Goal: Task Accomplishment & Management: Complete application form

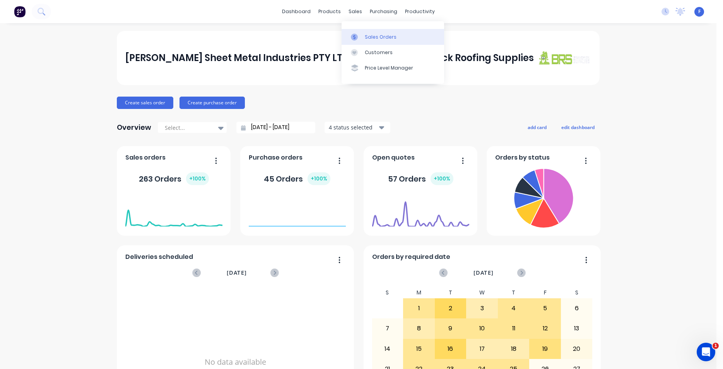
click at [376, 39] on div "Sales Orders" at bounding box center [381, 37] width 32 height 7
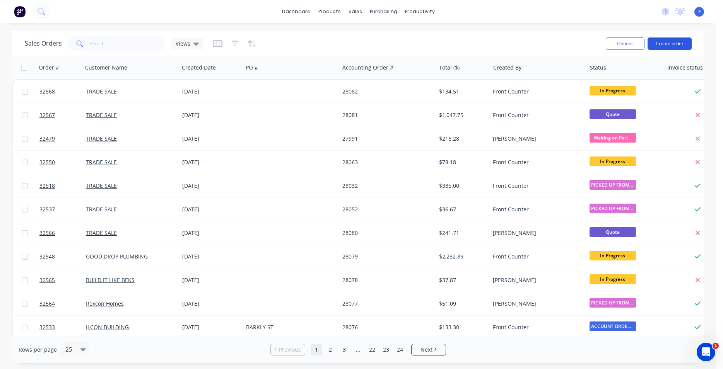
click at [667, 42] on button "Create order" at bounding box center [670, 44] width 44 height 12
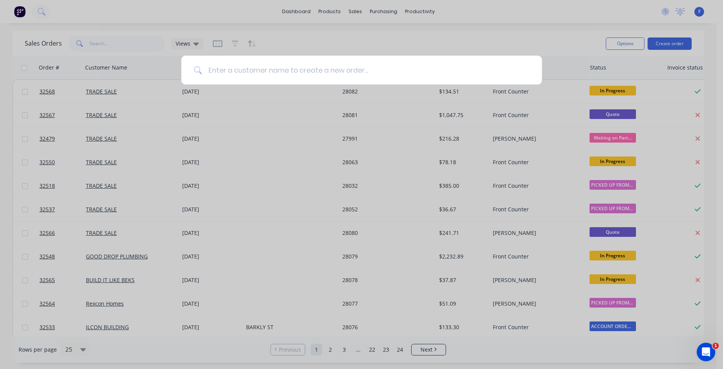
click at [230, 70] on input at bounding box center [366, 70] width 328 height 29
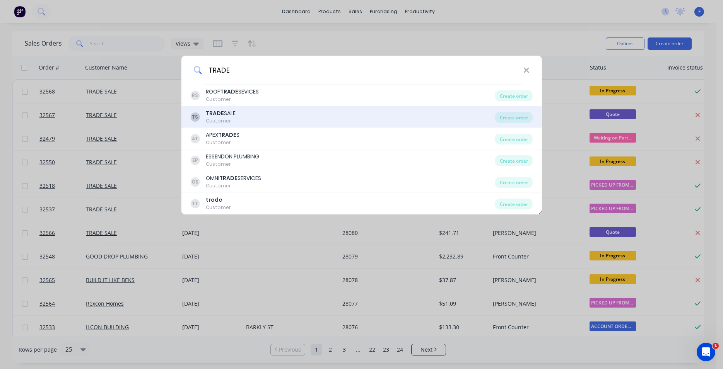
type input "TRADE"
click at [264, 118] on div "TS TRADE SALE Customer" at bounding box center [342, 116] width 305 height 15
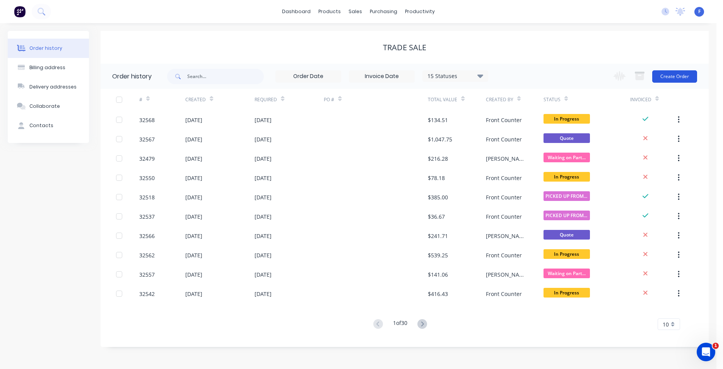
click at [670, 74] on button "Create Order" at bounding box center [674, 76] width 45 height 12
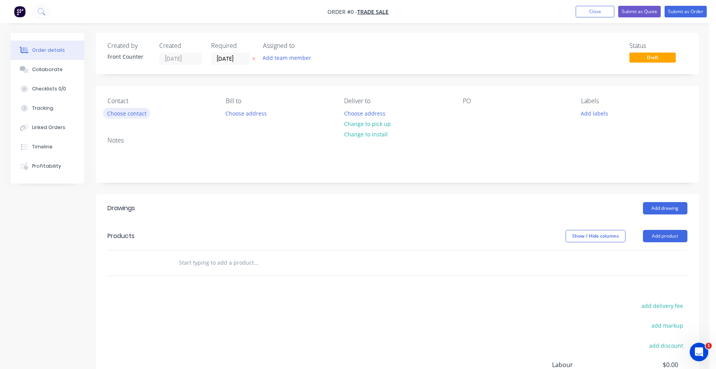
click at [126, 115] on button "Choose contact" at bounding box center [127, 113] width 48 height 10
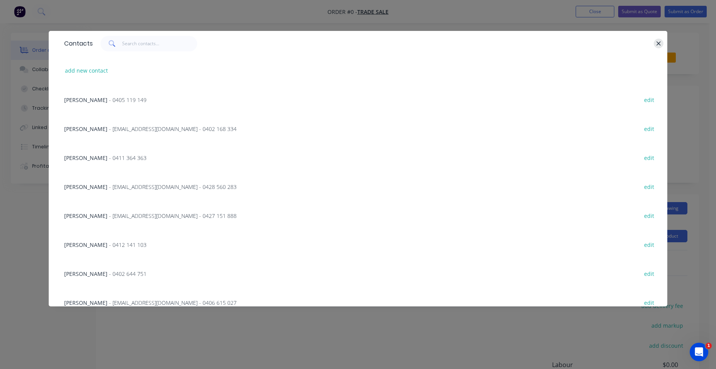
drag, startPoint x: 661, startPoint y: 44, endPoint x: 603, endPoint y: 65, distance: 62.2
click at [660, 45] on icon "button" at bounding box center [658, 43] width 5 height 7
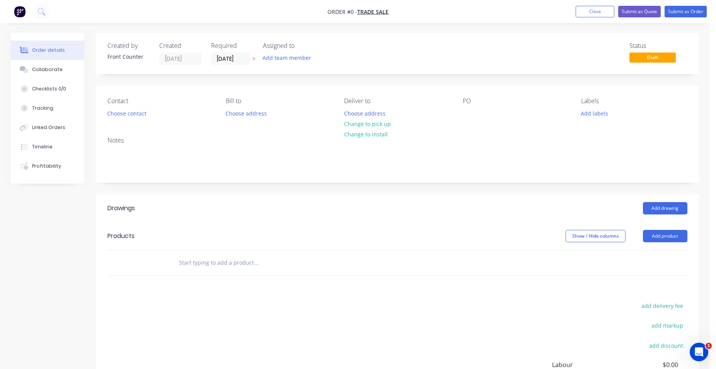
click at [217, 261] on input "text" at bounding box center [256, 262] width 155 height 15
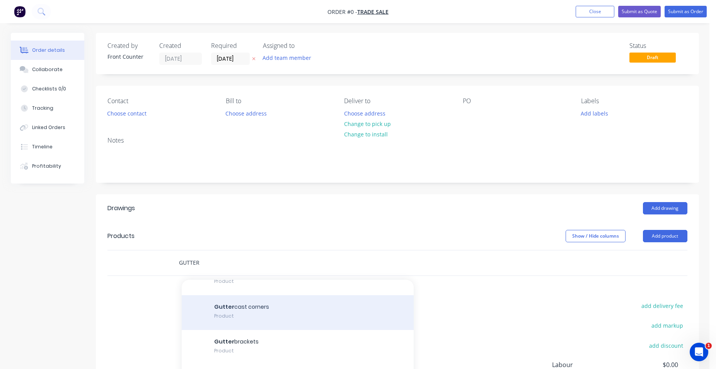
scroll to position [88, 0]
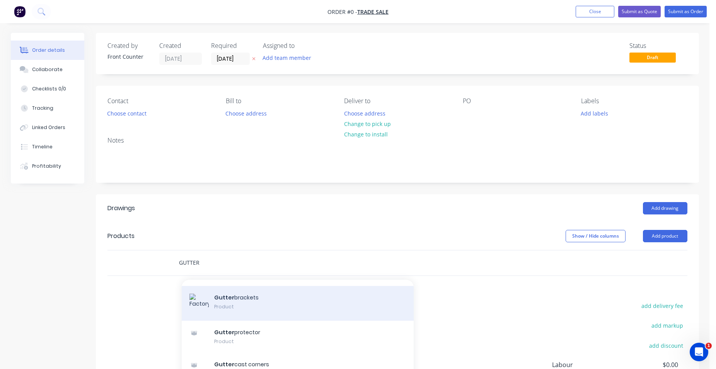
type input "GUTTER"
click at [282, 308] on div "Gutter brackets Product" at bounding box center [298, 303] width 232 height 35
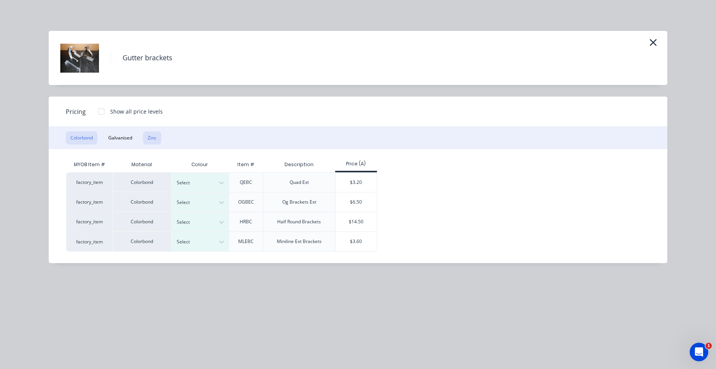
click at [148, 140] on button "Zinc" at bounding box center [152, 138] width 18 height 13
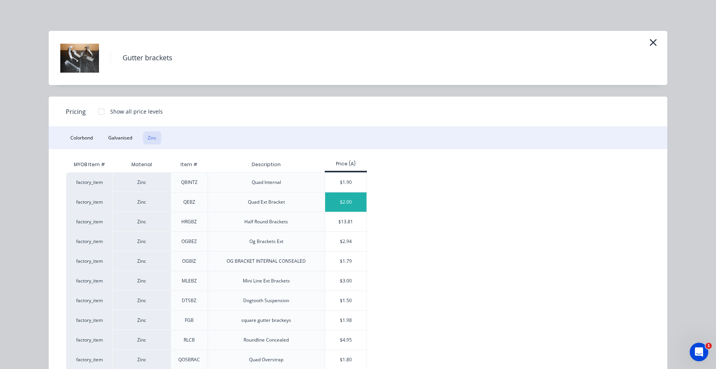
click at [345, 200] on div "$2.00" at bounding box center [345, 202] width 41 height 19
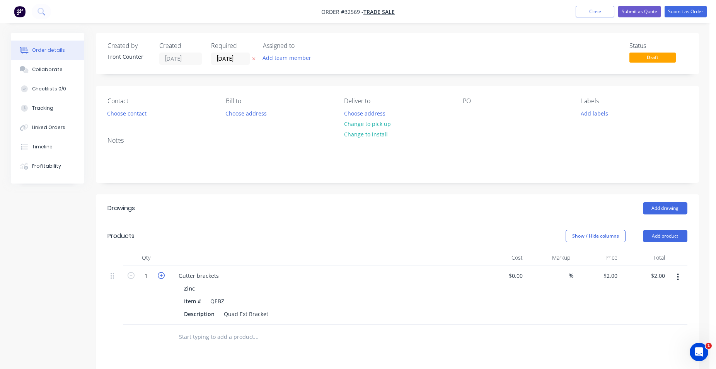
click at [161, 276] on icon "button" at bounding box center [161, 275] width 7 height 7
type input "2"
type input "$4.00"
click at [161, 276] on icon "button" at bounding box center [161, 275] width 7 height 7
type input "3"
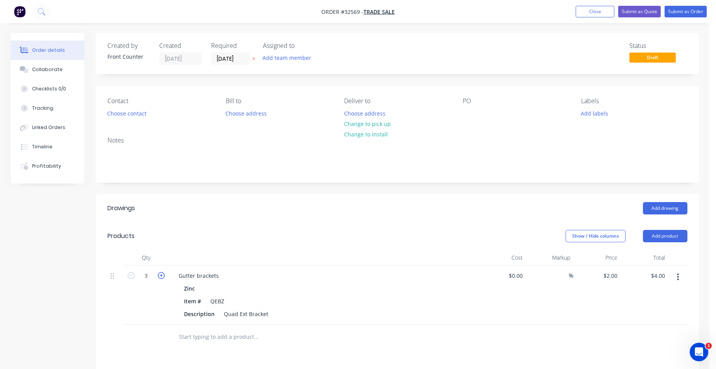
type input "$6.00"
click at [161, 276] on icon "button" at bounding box center [161, 275] width 7 height 7
type input "4"
type input "$8.00"
click at [161, 276] on icon "button" at bounding box center [161, 275] width 7 height 7
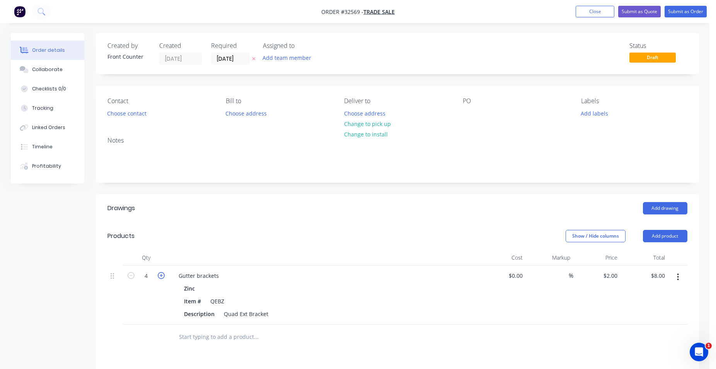
type input "5"
type input "$10.00"
click at [236, 332] on input "text" at bounding box center [256, 337] width 155 height 15
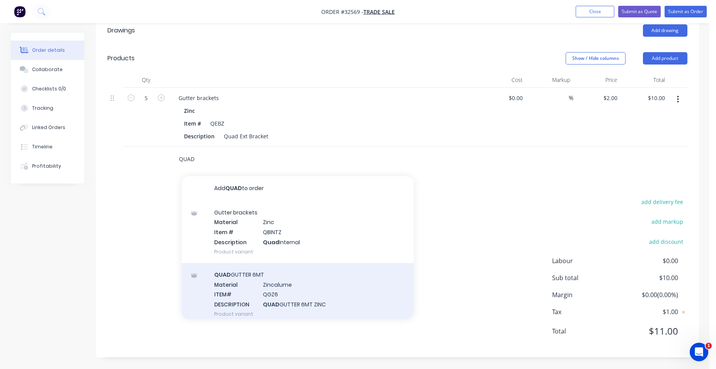
type input "QUAD"
click at [324, 298] on div "QUAD GUTTER 6MT Material Zincalume ITEM# QGZ6 DESCRIPTION QUAD GUTTER 6MT ZINC …" at bounding box center [298, 294] width 232 height 62
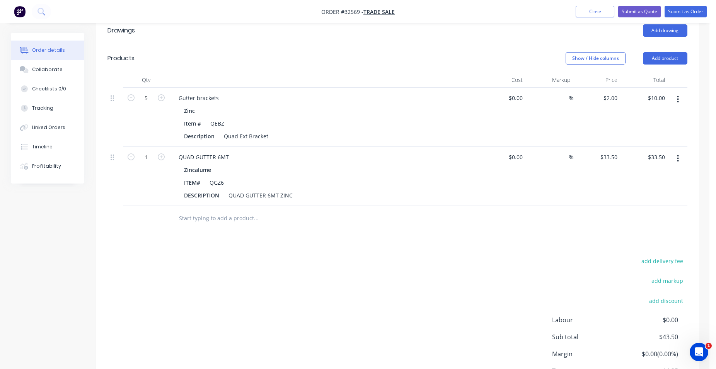
click at [211, 234] on div "Drawings Add drawing Products Show / Hide columns Add product Qty Cost Markup P…" at bounding box center [397, 217] width 603 height 400
click at [227, 208] on div "Qty Cost Markup Price Total 5 Gutter brackets Zinc Item # QEBZ Description Quad…" at bounding box center [397, 151] width 603 height 159
click at [228, 214] on input "text" at bounding box center [256, 218] width 155 height 15
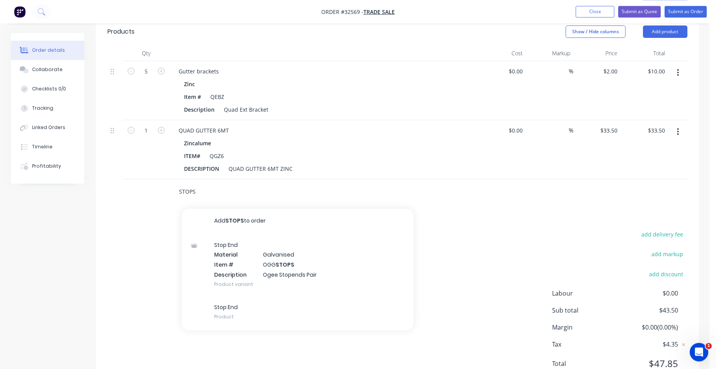
scroll to position [217, 0]
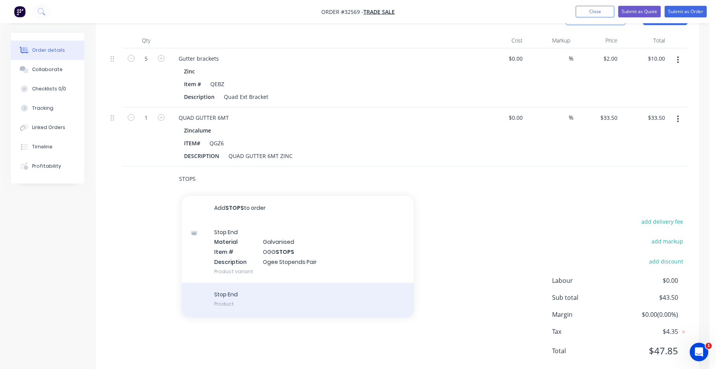
type input "STOPS"
click at [294, 291] on div "Stop End Product" at bounding box center [298, 300] width 232 height 35
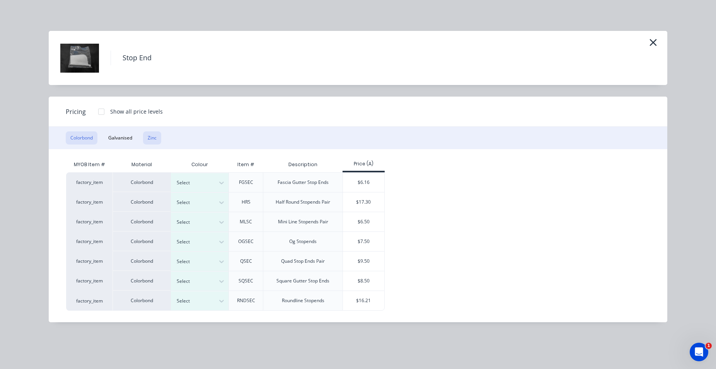
click at [153, 140] on button "Zinc" at bounding box center [152, 138] width 18 height 13
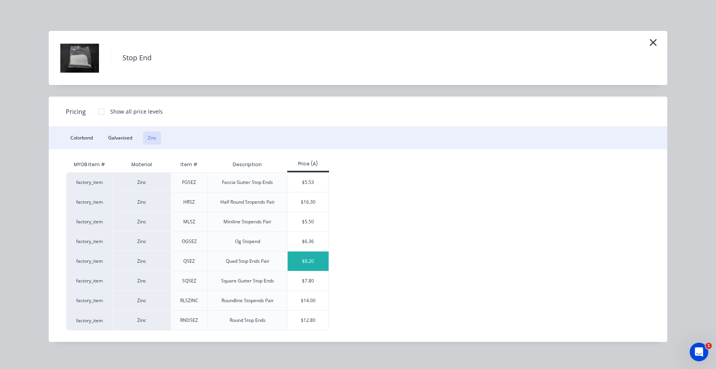
click at [313, 260] on div "$8.20" at bounding box center [308, 261] width 41 height 19
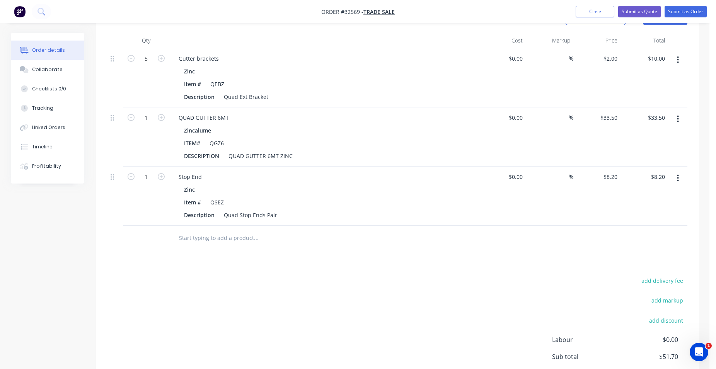
click at [209, 241] on input "text" at bounding box center [256, 238] width 155 height 15
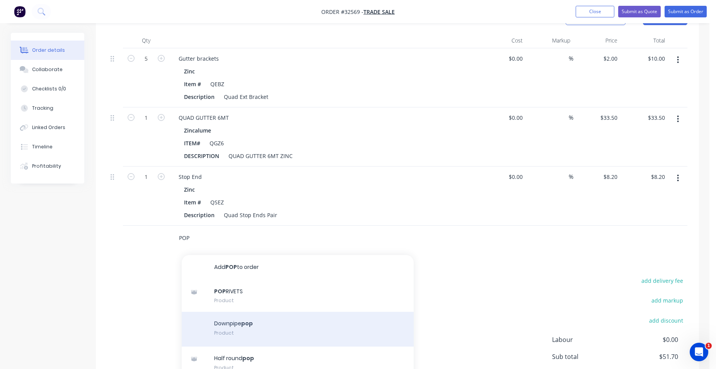
type input "POP"
click at [279, 327] on div "Downpipe pop Product" at bounding box center [298, 329] width 232 height 35
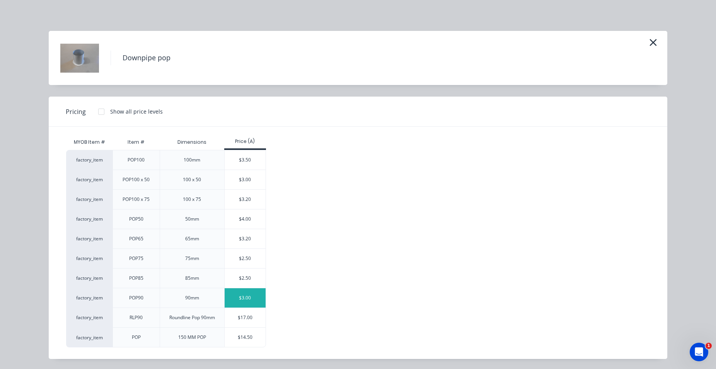
click at [244, 301] on div "$3.00" at bounding box center [245, 298] width 41 height 19
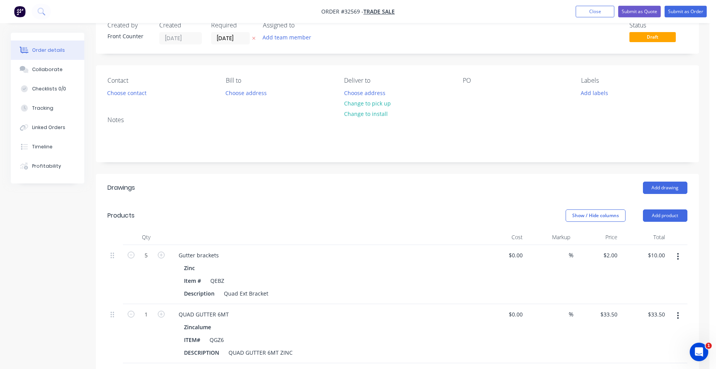
scroll to position [20, 0]
click at [680, 12] on button "Submit as Order" at bounding box center [686, 12] width 42 height 12
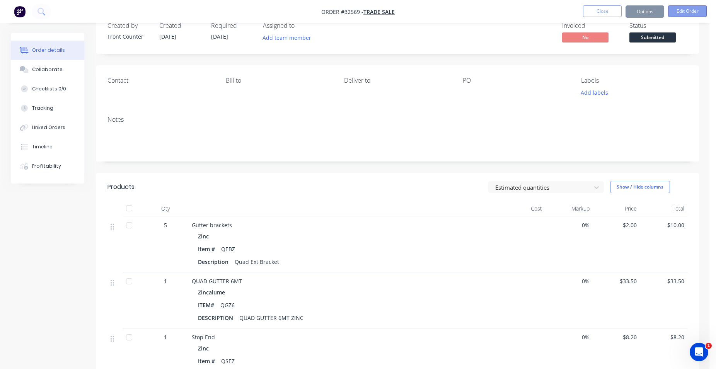
scroll to position [0, 0]
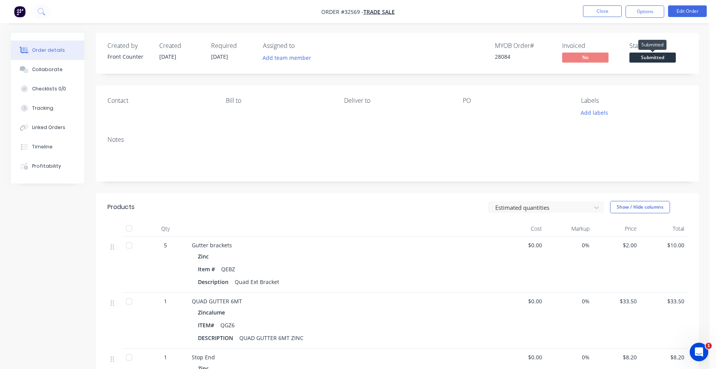
click at [645, 56] on span "Submitted" at bounding box center [653, 58] width 46 height 10
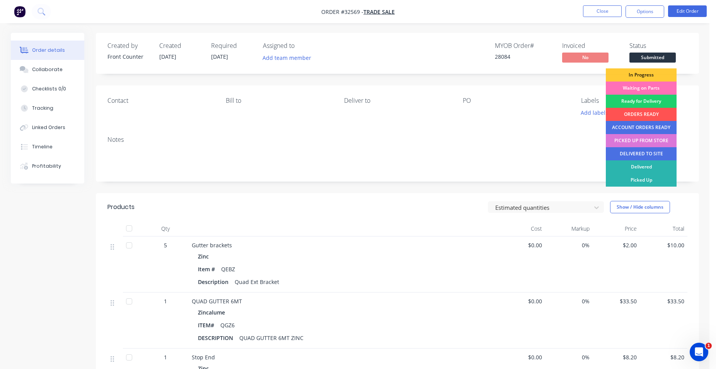
drag, startPoint x: 643, startPoint y: 75, endPoint x: 645, endPoint y: 70, distance: 4.7
click at [643, 74] on div "In Progress" at bounding box center [641, 74] width 71 height 13
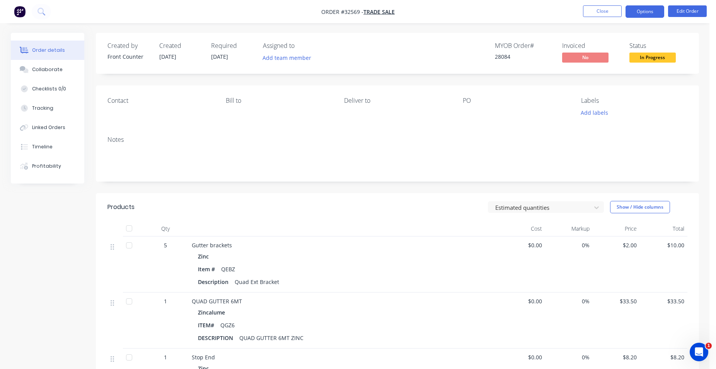
click at [650, 12] on button "Options" at bounding box center [645, 11] width 39 height 12
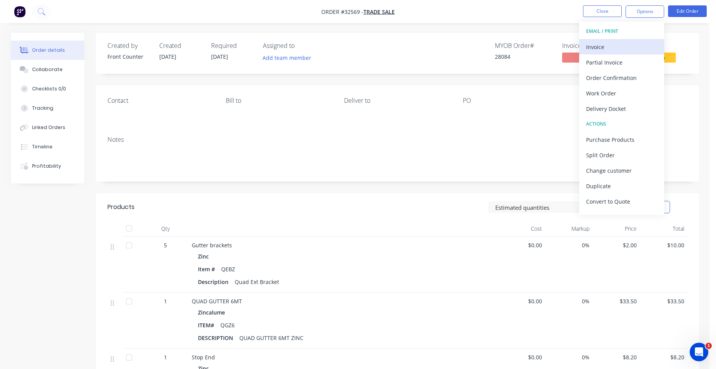
click at [621, 43] on div "Invoice" at bounding box center [621, 46] width 71 height 11
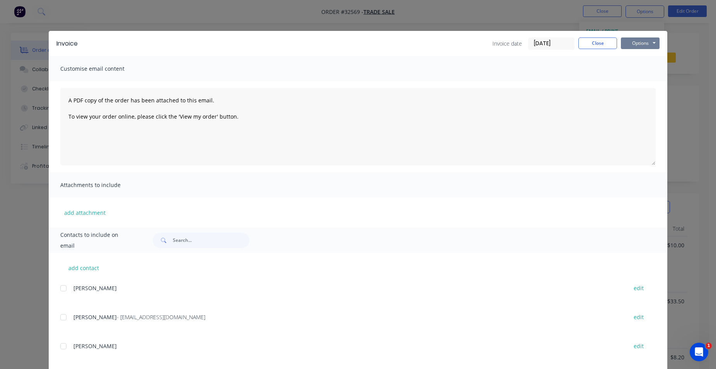
click at [645, 42] on button "Options" at bounding box center [640, 44] width 39 height 12
click at [640, 68] on button "Print" at bounding box center [646, 69] width 50 height 13
click at [594, 39] on button "Close" at bounding box center [598, 44] width 39 height 12
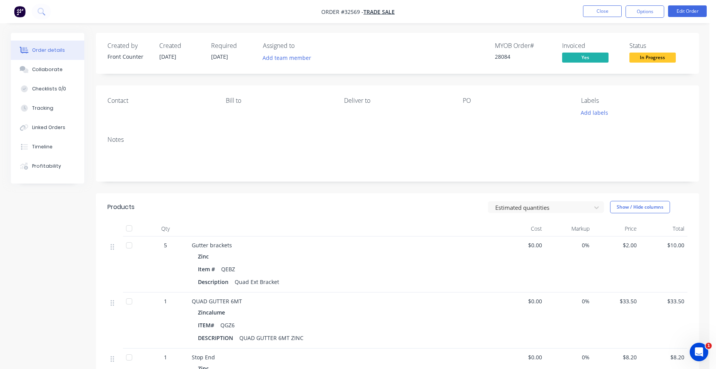
click at [658, 57] on span "In Progress" at bounding box center [653, 58] width 46 height 10
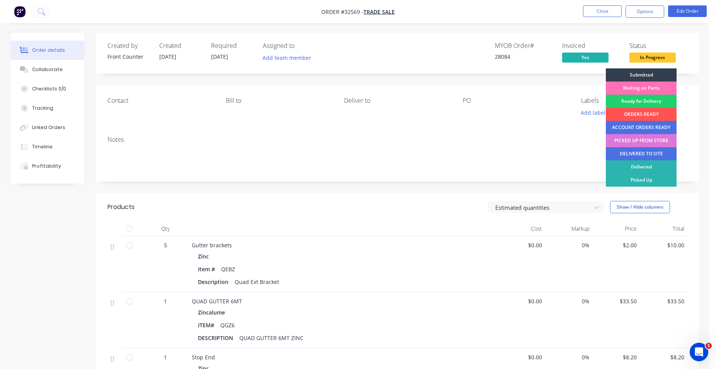
click at [646, 142] on div "PICKED UP FROM STORE" at bounding box center [641, 140] width 71 height 13
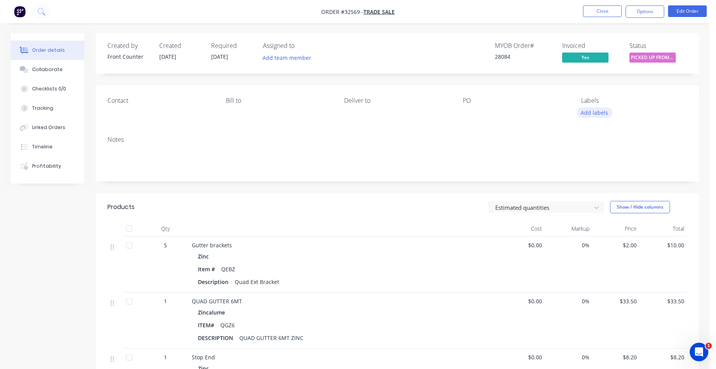
click at [595, 113] on button "Add labels" at bounding box center [595, 113] width 36 height 10
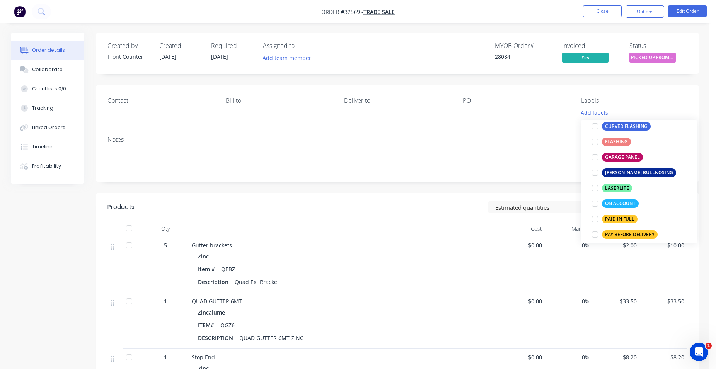
scroll to position [176, 0]
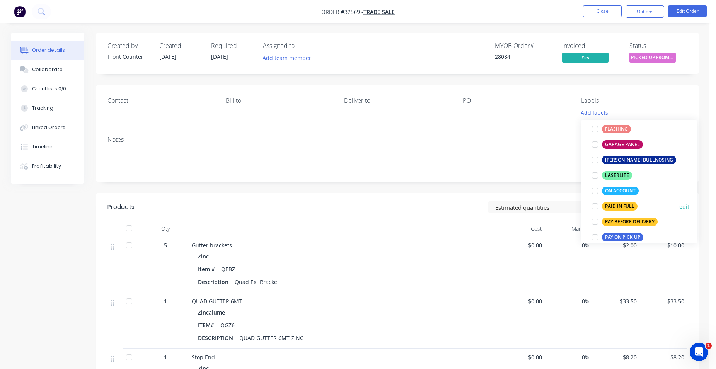
click at [630, 203] on div "PAID IN FULL" at bounding box center [620, 206] width 36 height 9
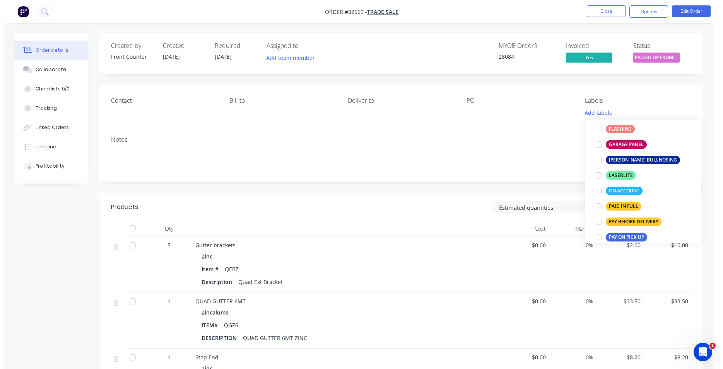
scroll to position [0, 0]
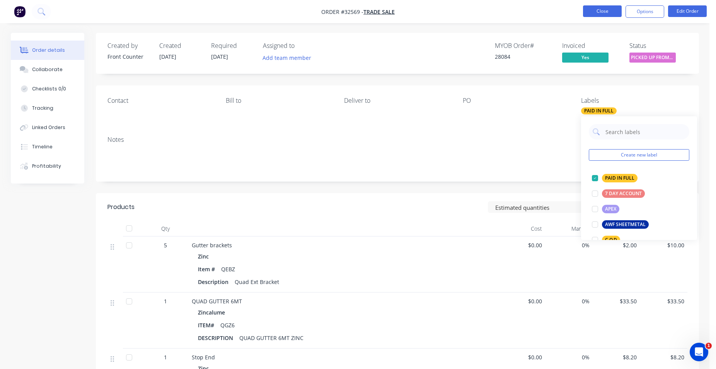
click at [618, 10] on button "Close" at bounding box center [602, 11] width 39 height 12
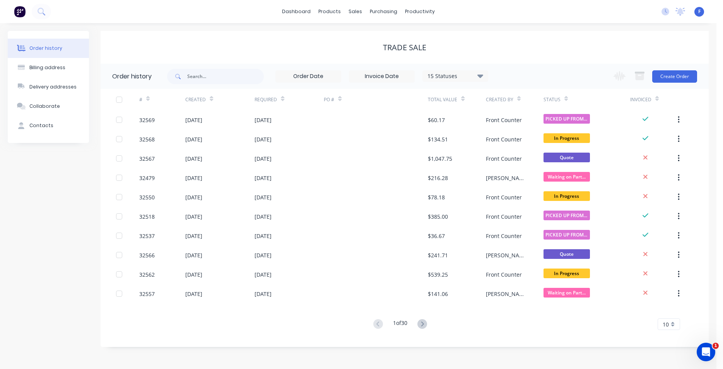
click at [19, 13] on img at bounding box center [20, 12] width 12 height 12
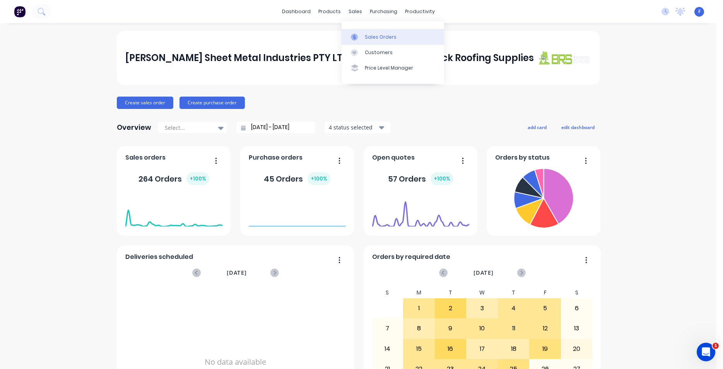
click at [368, 30] on link "Sales Orders" at bounding box center [393, 36] width 103 height 15
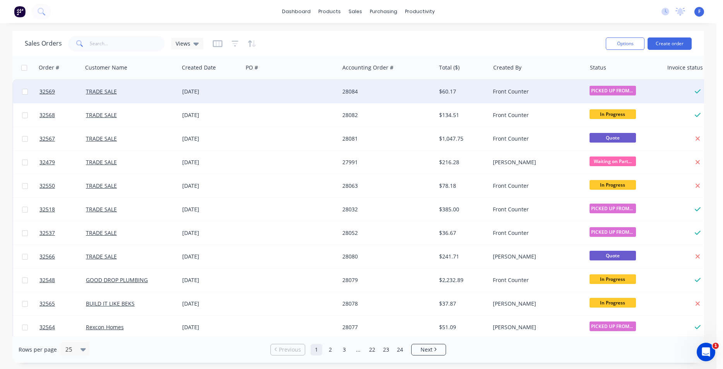
click at [534, 91] on div "Front Counter" at bounding box center [536, 92] width 86 height 8
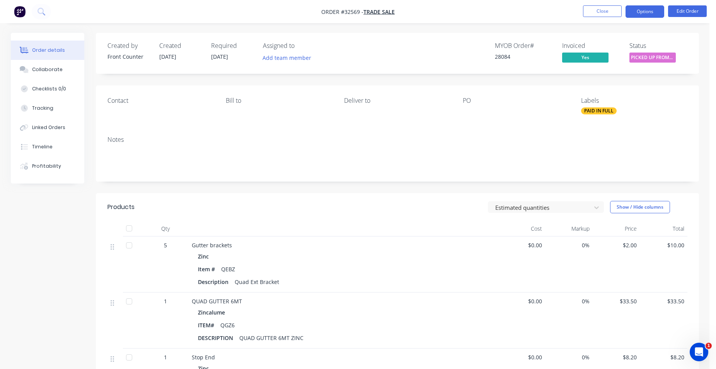
click at [648, 14] on button "Options" at bounding box center [645, 11] width 39 height 12
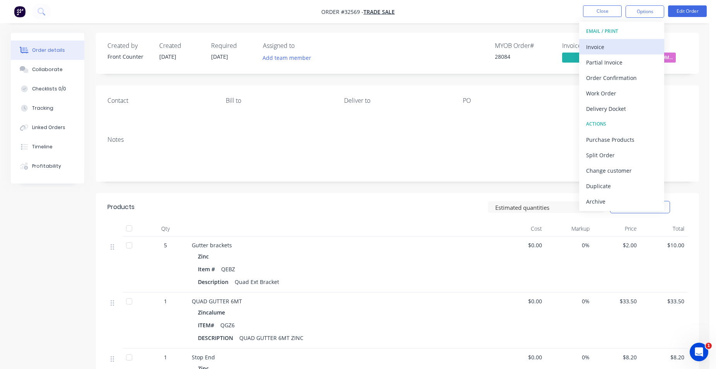
click at [623, 44] on div "Invoice" at bounding box center [621, 46] width 71 height 11
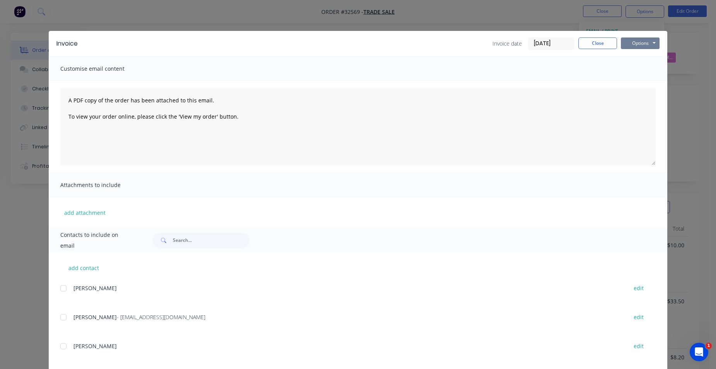
click at [634, 43] on button "Options" at bounding box center [640, 44] width 39 height 12
click at [643, 68] on button "Print" at bounding box center [646, 69] width 50 height 13
click at [602, 45] on button "Close" at bounding box center [598, 44] width 39 height 12
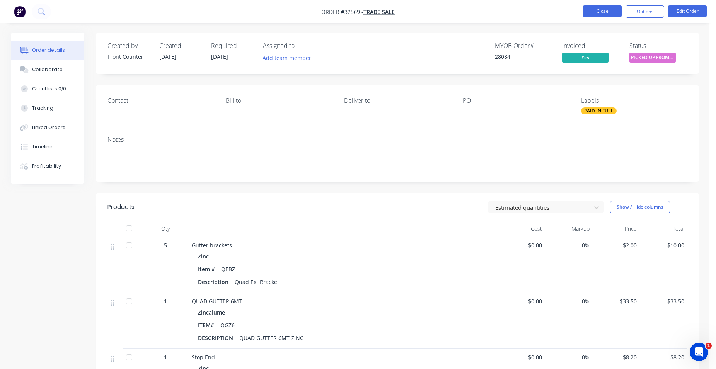
click at [604, 12] on button "Close" at bounding box center [602, 11] width 39 height 12
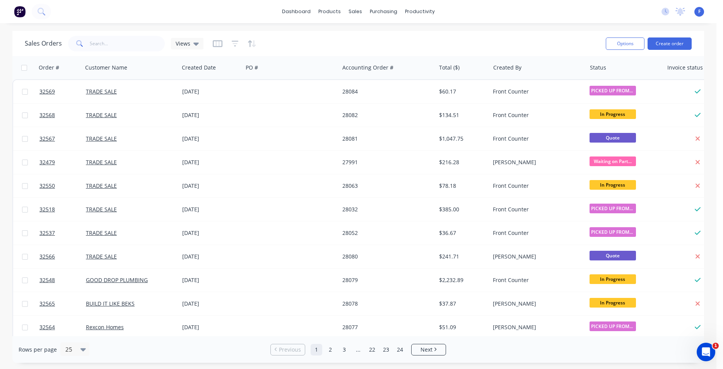
click at [17, 13] on img at bounding box center [20, 12] width 12 height 12
